Goal: Transaction & Acquisition: Purchase product/service

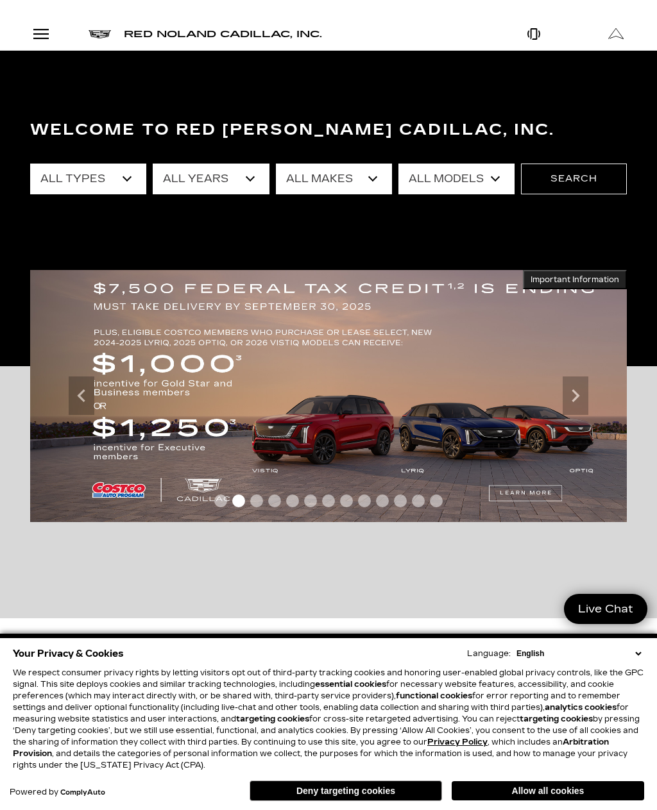
select select "Used"
click at [193, 171] on select "All Years 2025 2024 2023 2022 2021 2020 2019 2018 2015 2014 2011 2008" at bounding box center [211, 179] width 116 height 31
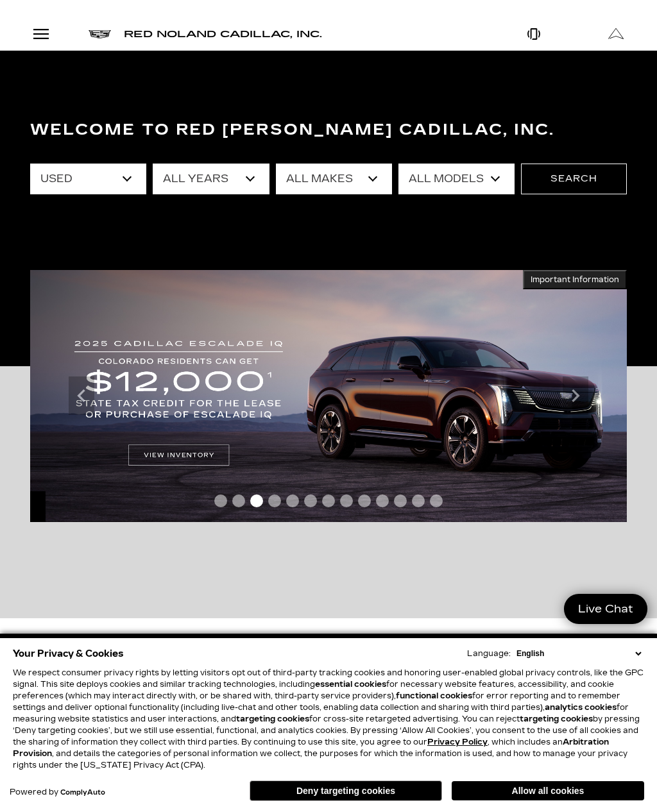
select select "2011"
click at [574, 184] on button "Search" at bounding box center [574, 179] width 106 height 31
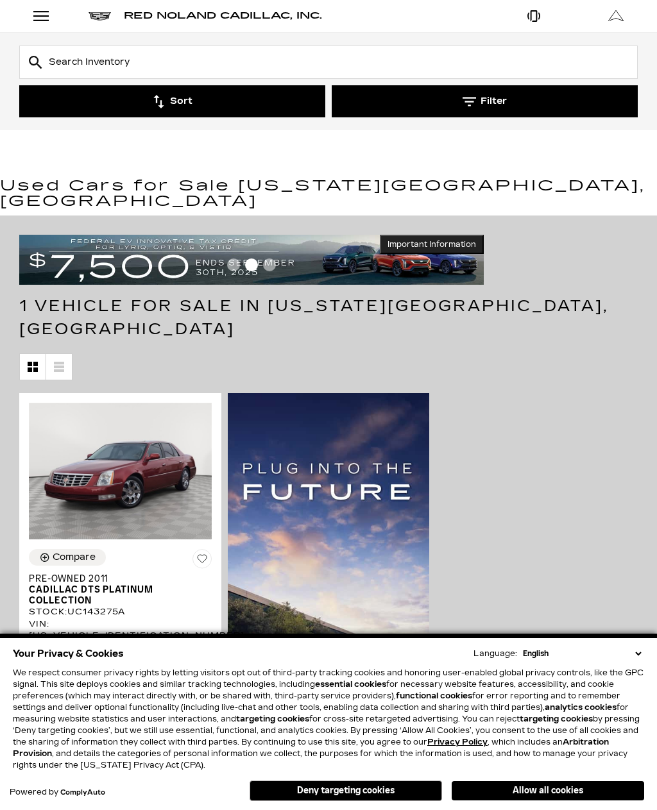
scroll to position [284, 0]
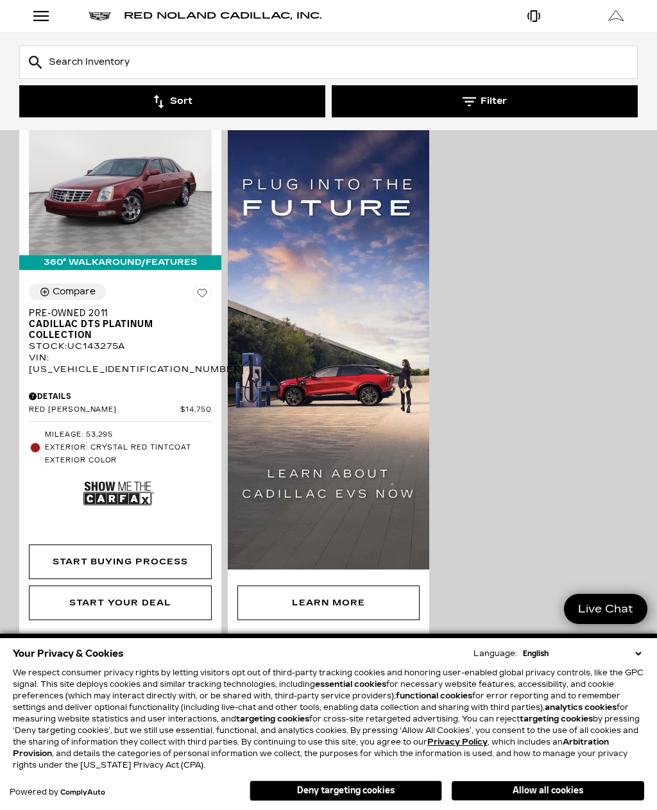
click at [106, 470] on img at bounding box center [118, 493] width 71 height 47
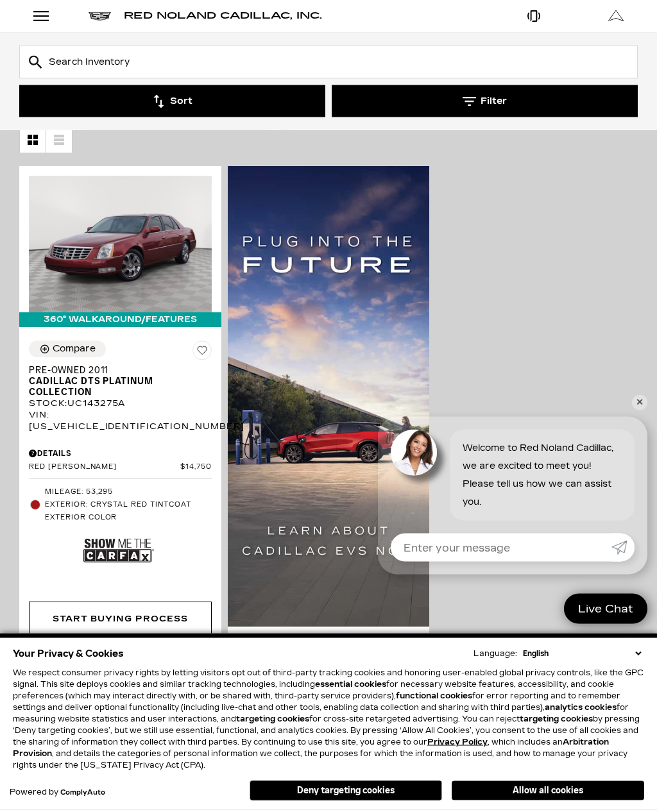
scroll to position [227, 0]
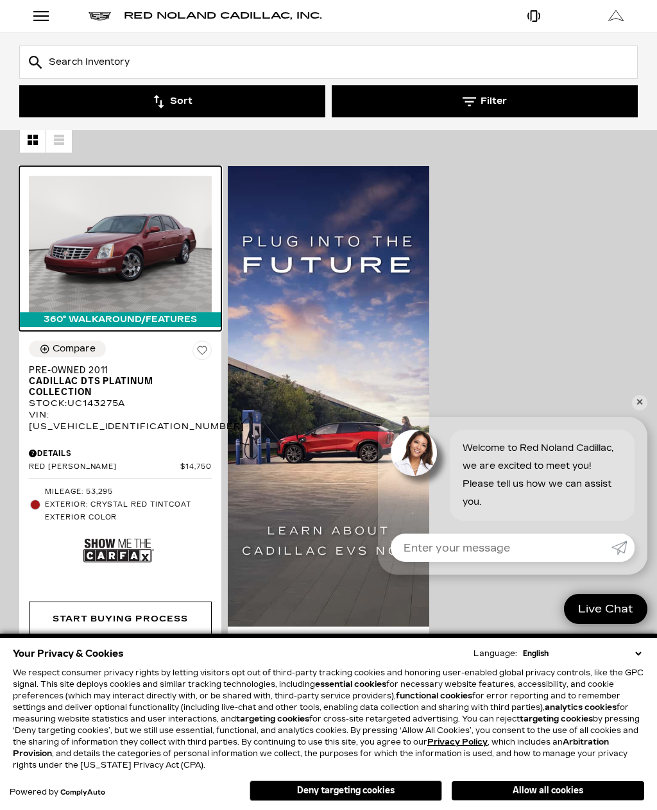
click at [67, 229] on img at bounding box center [120, 244] width 183 height 137
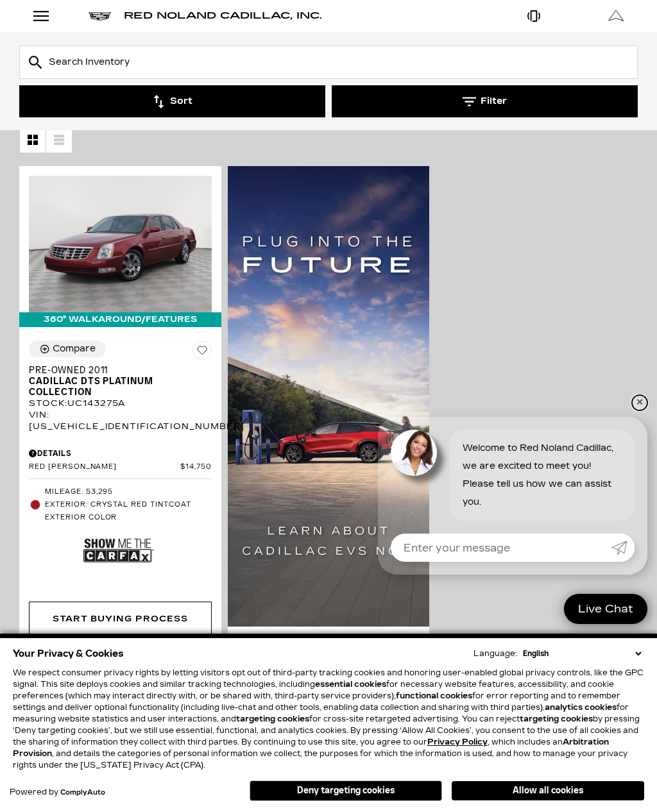
click at [637, 409] on link "✕" at bounding box center [639, 402] width 15 height 15
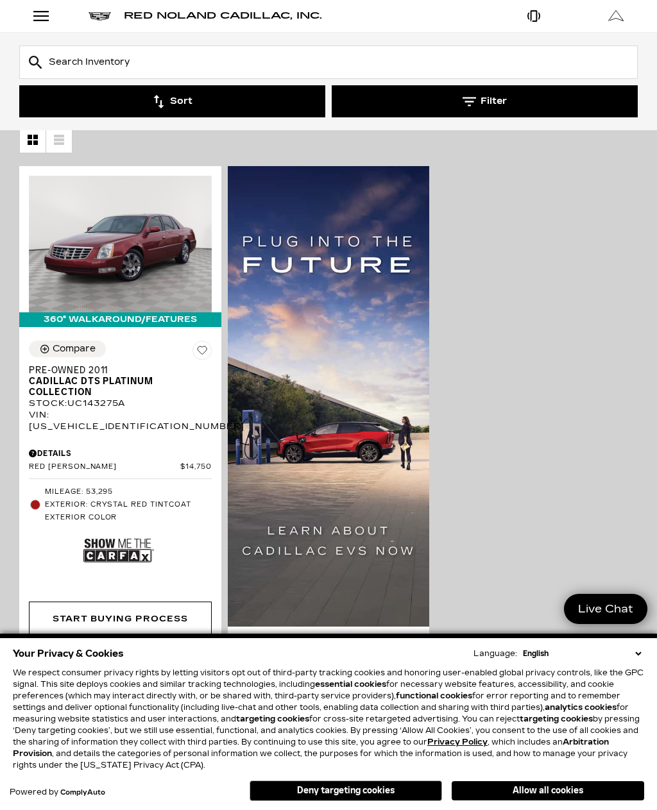
click at [640, 403] on div "360° WalkAround/Features Compare Pre-Owned 2011 Cadillac DTS Platinum Collectio…" at bounding box center [328, 430] width 625 height 534
click at [636, 405] on div "360° WalkAround/Features Compare Pre-Owned 2011 Cadillac DTS Platinum Collectio…" at bounding box center [328, 430] width 625 height 534
click at [641, 402] on div "360° WalkAround/Features Compare Pre-Owned 2011 Cadillac DTS Platinum Collectio…" at bounding box center [328, 430] width 657 height 534
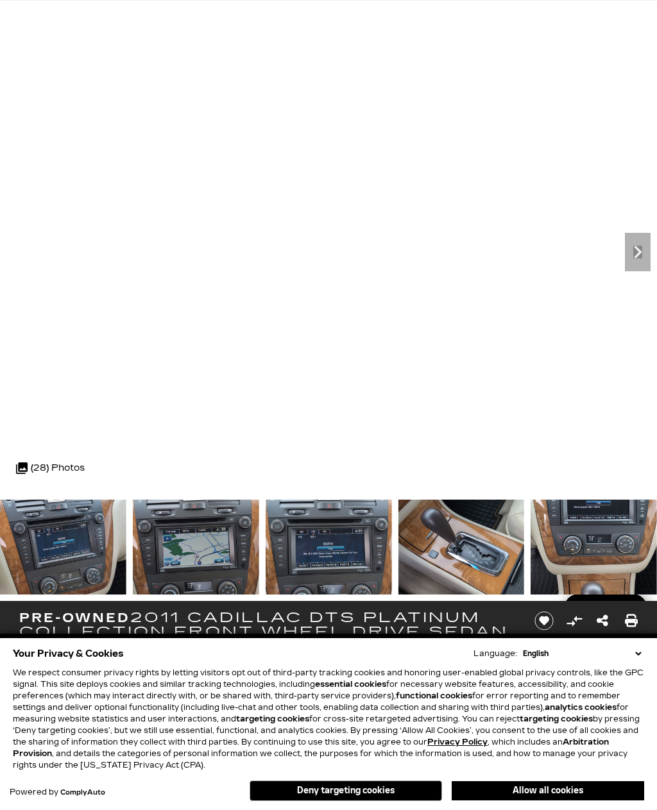
click at [516, 781] on button "Allow all cookies" at bounding box center [548, 790] width 192 height 19
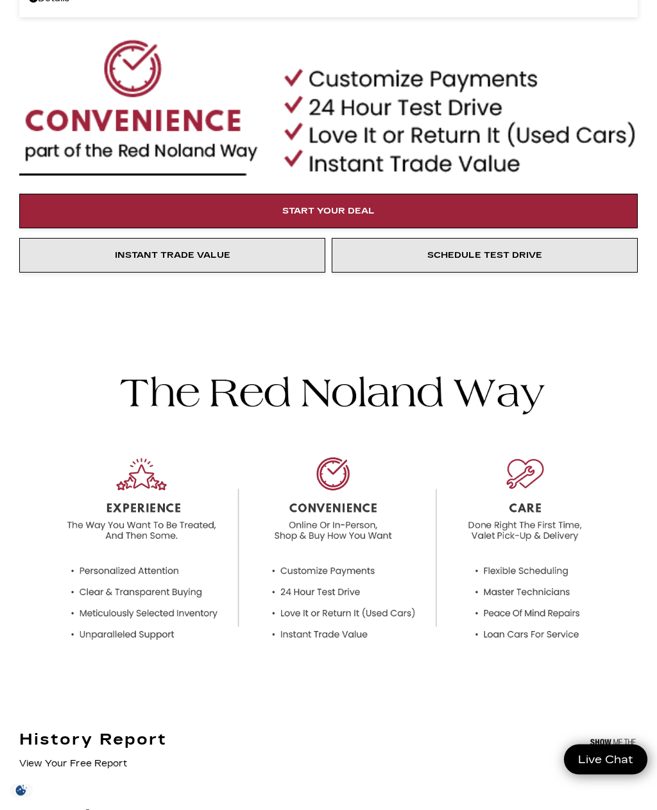
scroll to position [747, 0]
